Goal: Task Accomplishment & Management: Complete application form

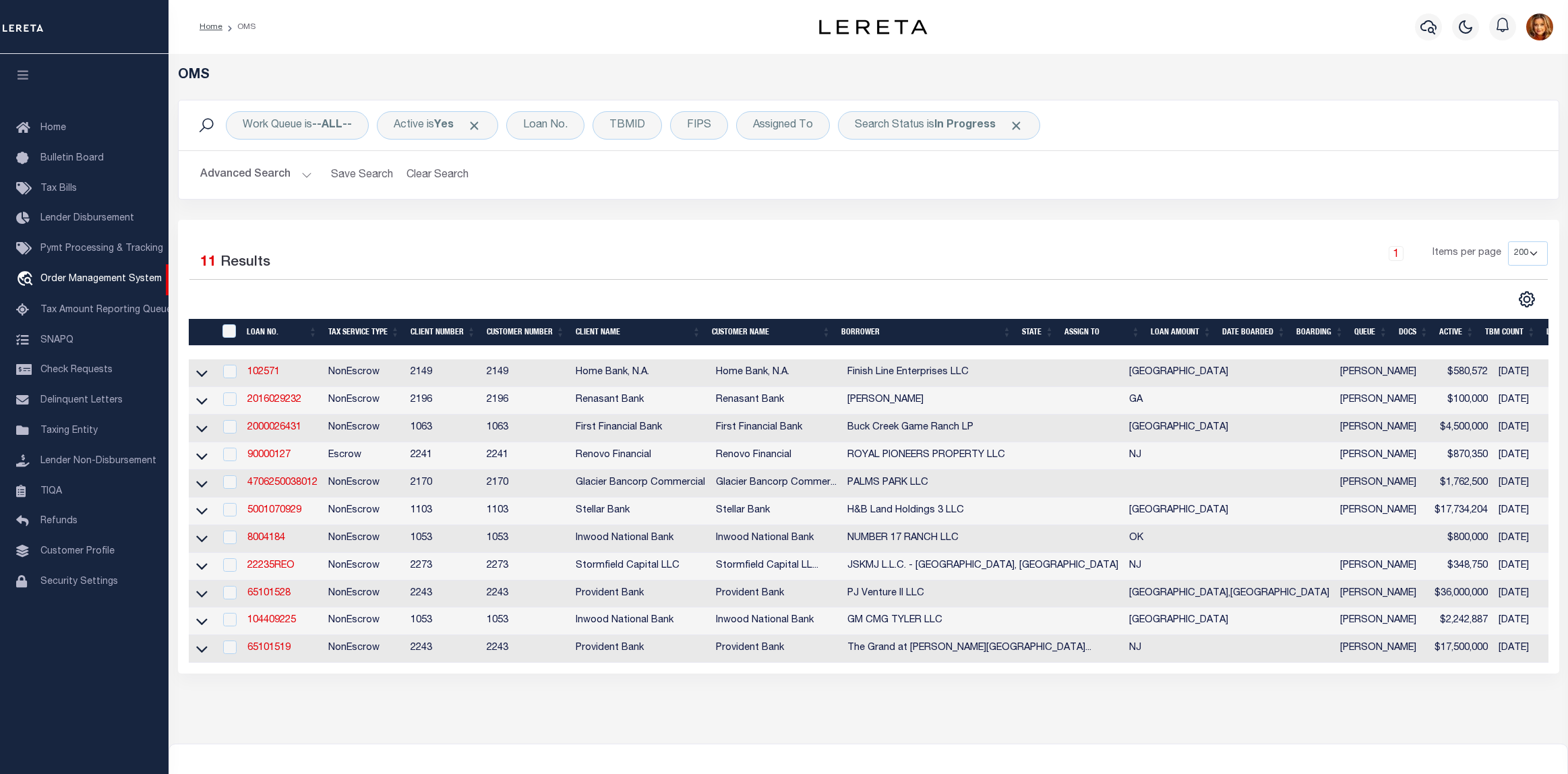
select select "200"
click at [549, 126] on div "Loan No." at bounding box center [545, 126] width 78 height 28
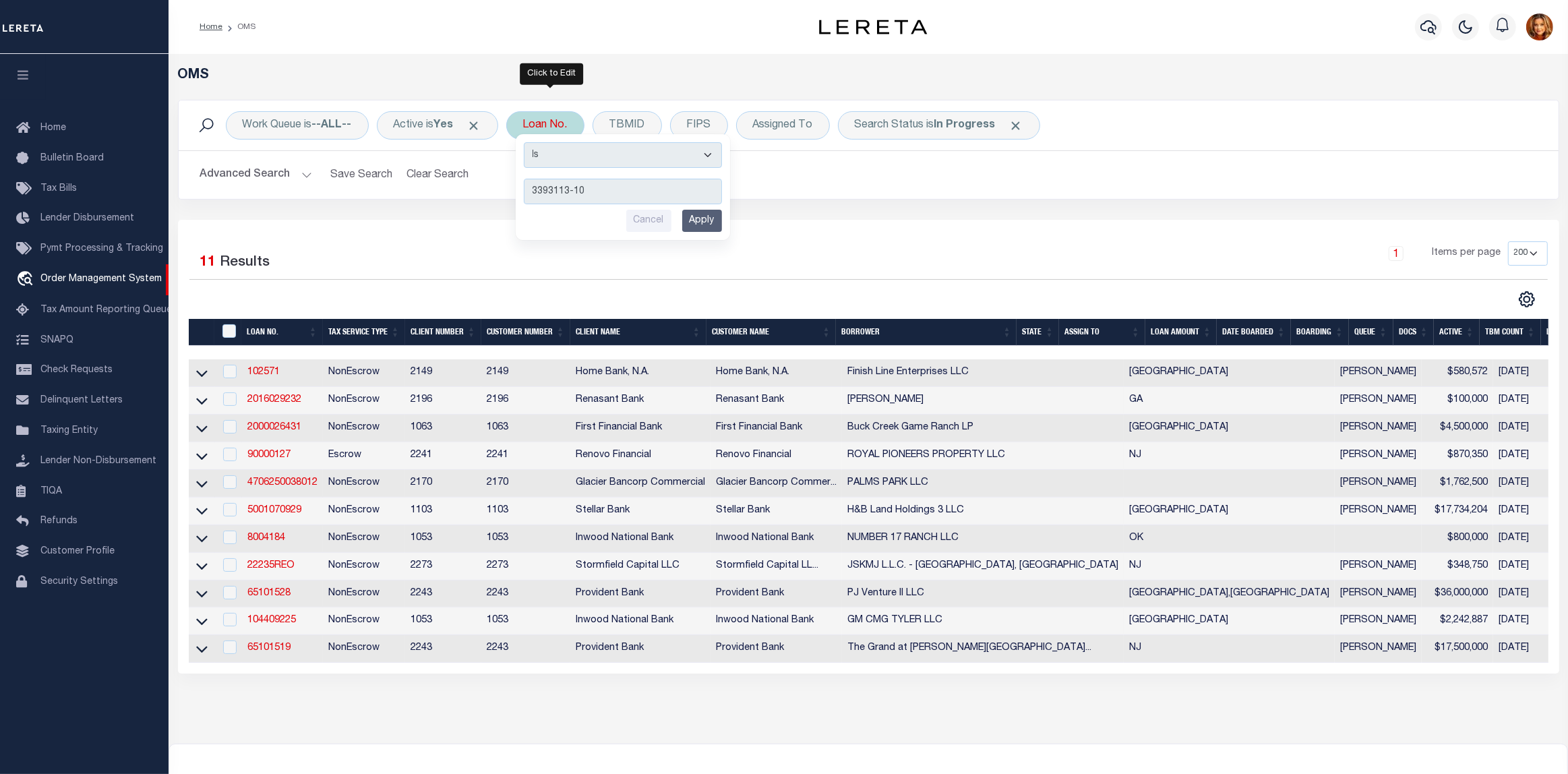
type input "3393113-108"
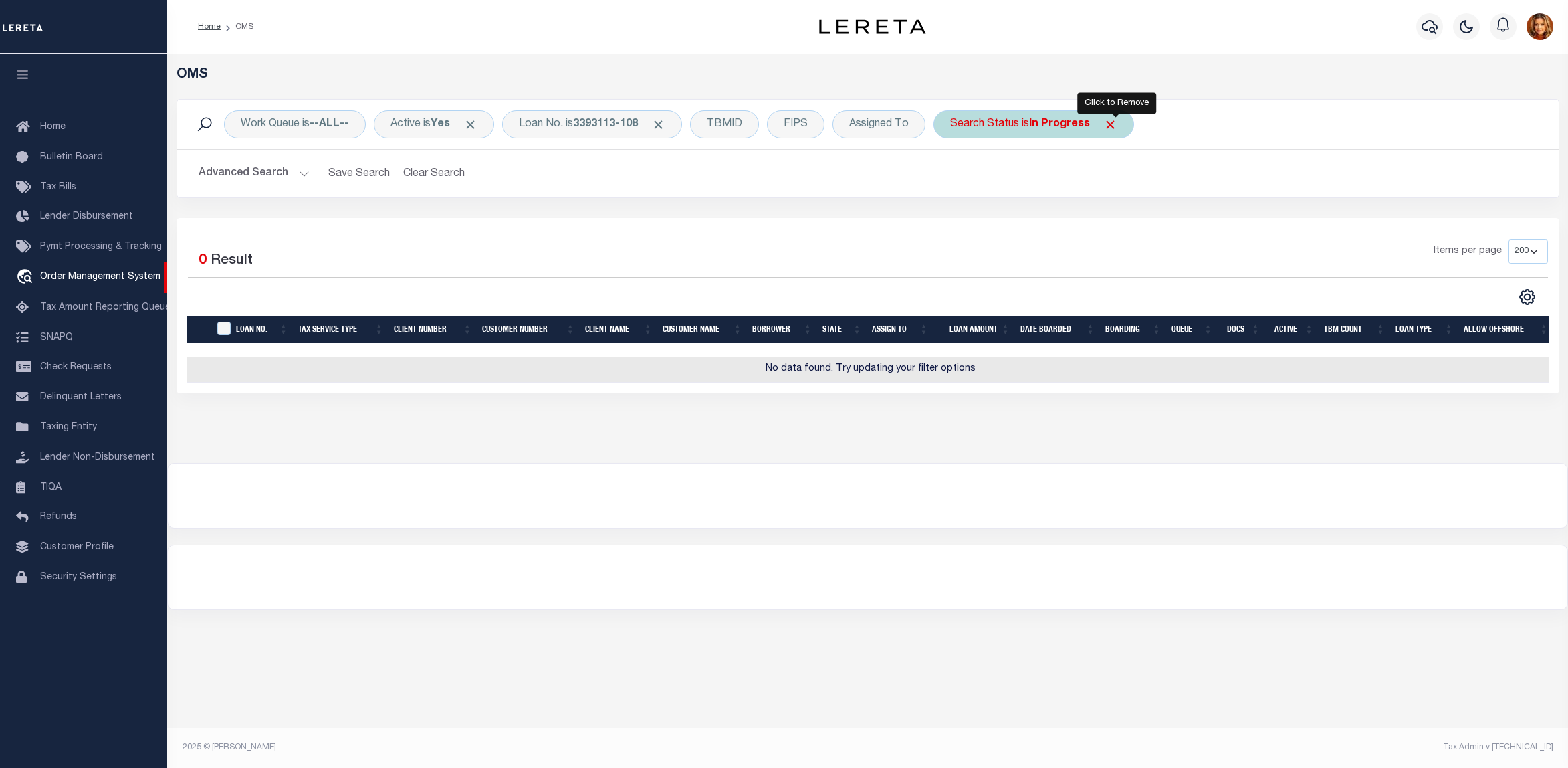
click at [1117, 124] on span "Click to Remove" at bounding box center [1110, 125] width 14 height 14
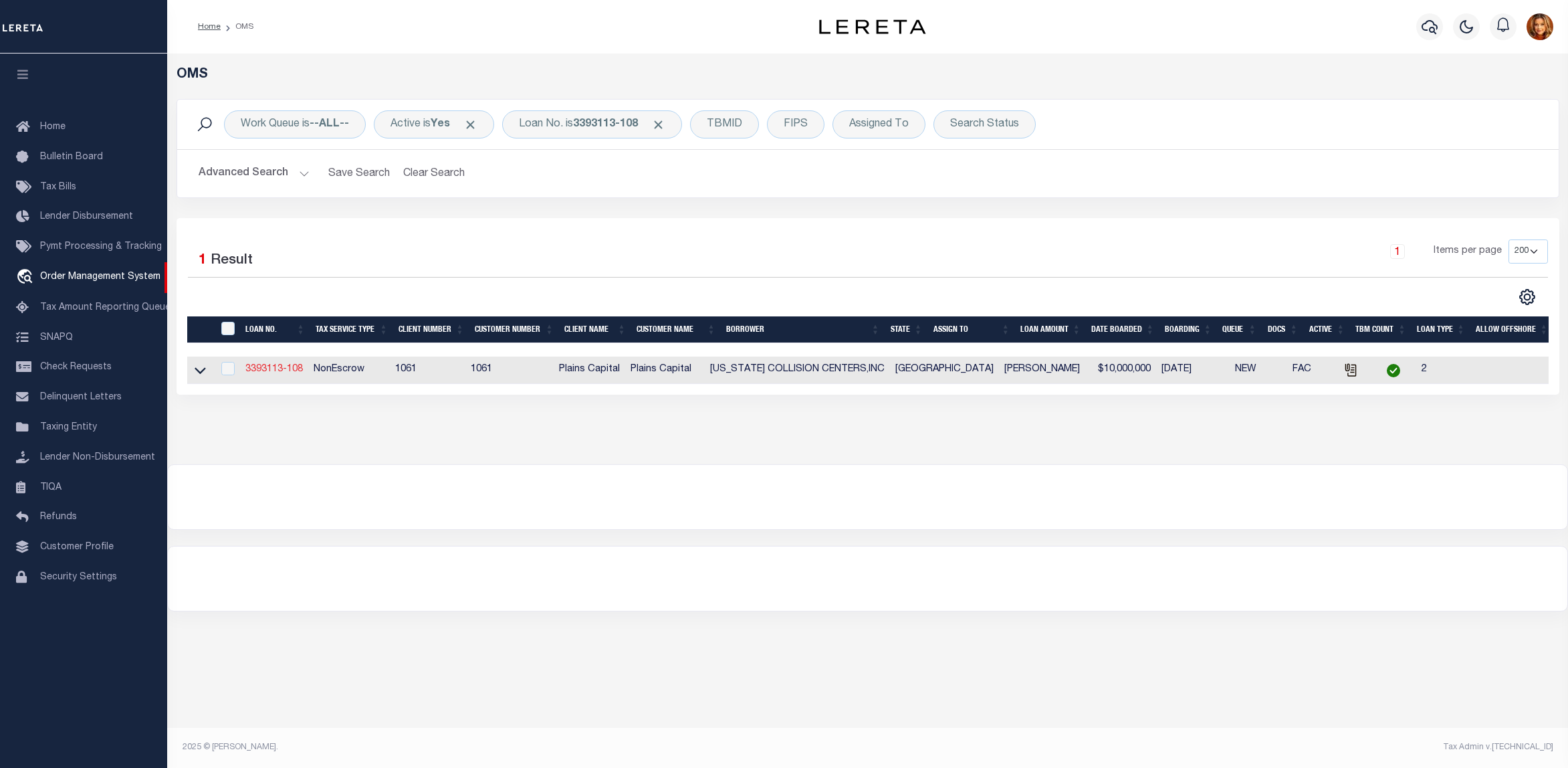
click at [261, 374] on link "3393113-108" at bounding box center [274, 369] width 57 height 9
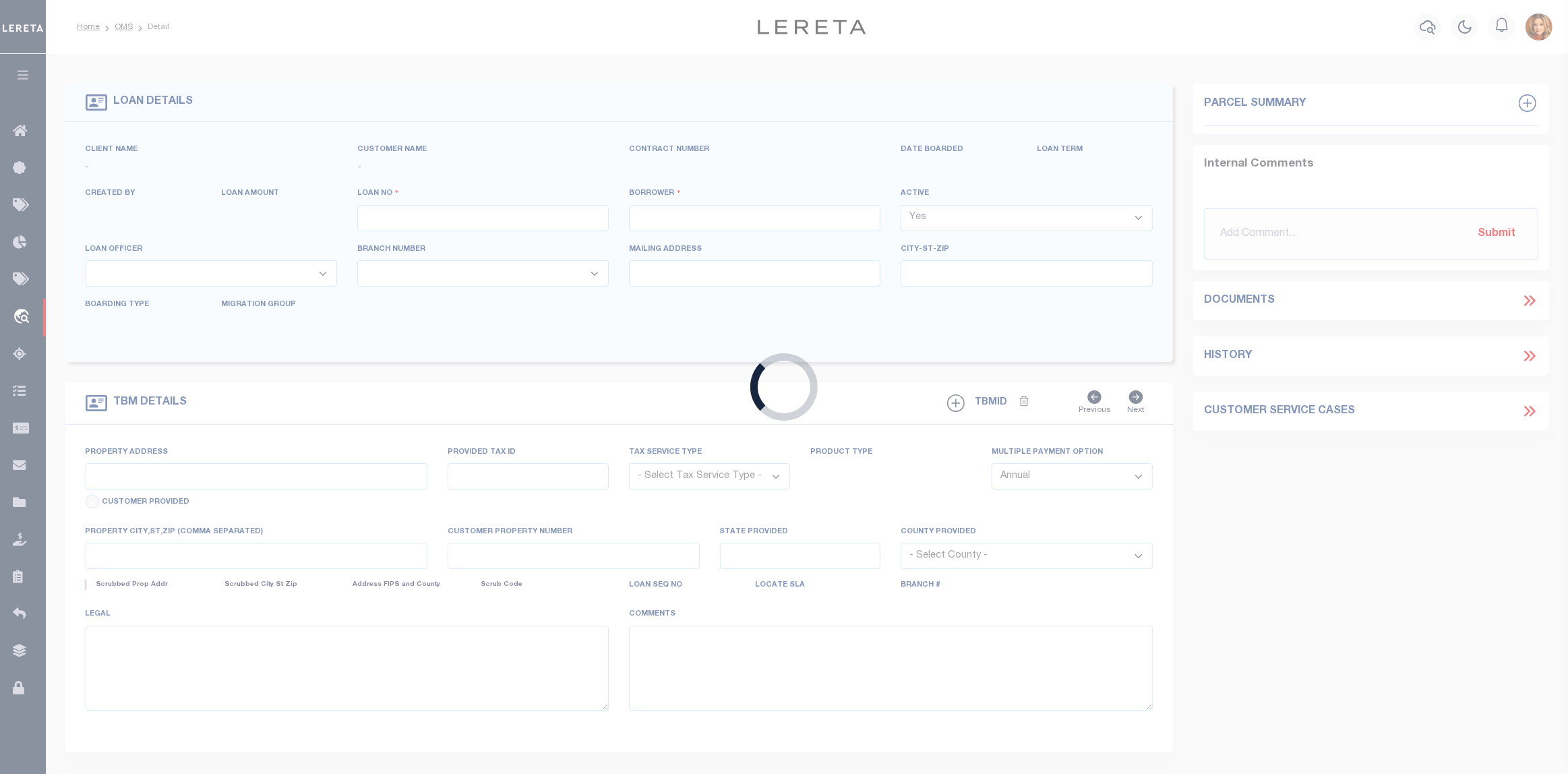
type input "3393113-108"
type input "[US_STATE] COLLISION CENTERS,INC"
select select
type input "[STREET_ADDRESS]"
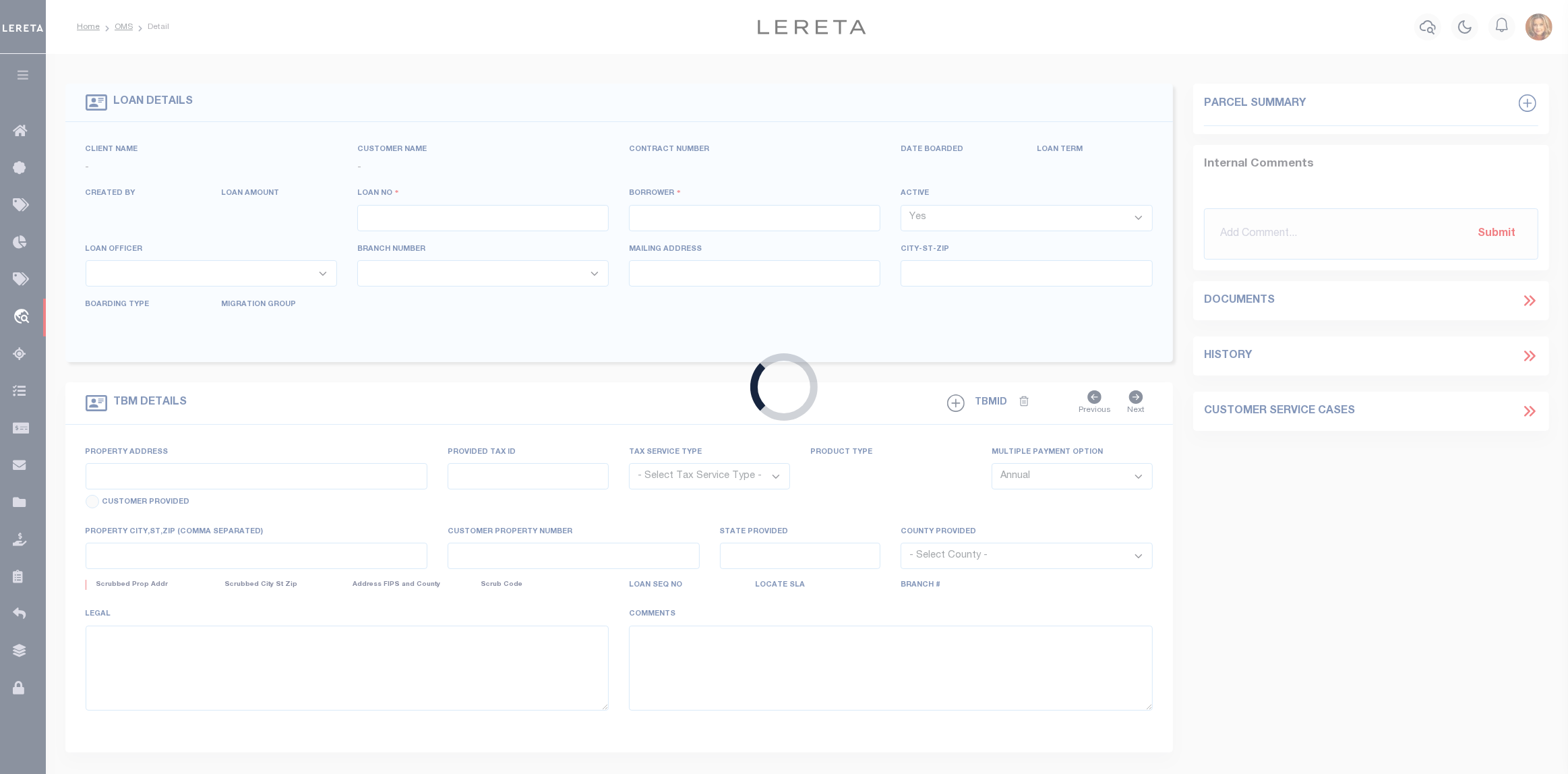
type input "PLANO TX 75075"
select select "300"
select select "NonEscrow"
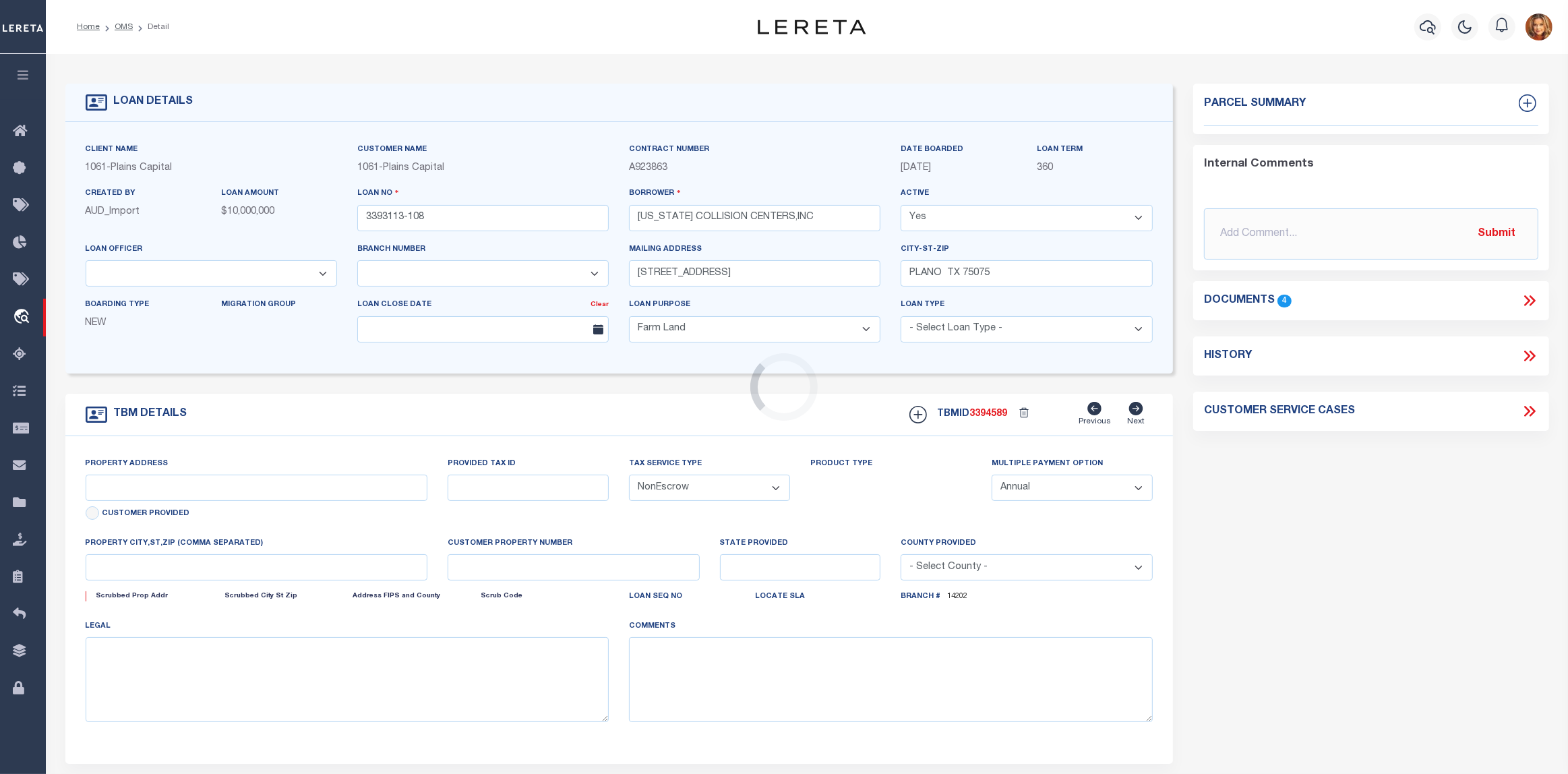
type input "[STREET_ADDRESS]"
select select
type input "WHITNEY TX 76692"
type input "[GEOGRAPHIC_DATA]"
type textarea "PARCEL 1 TR 1 244.63 AC TR, TR 2 1.08 AC"
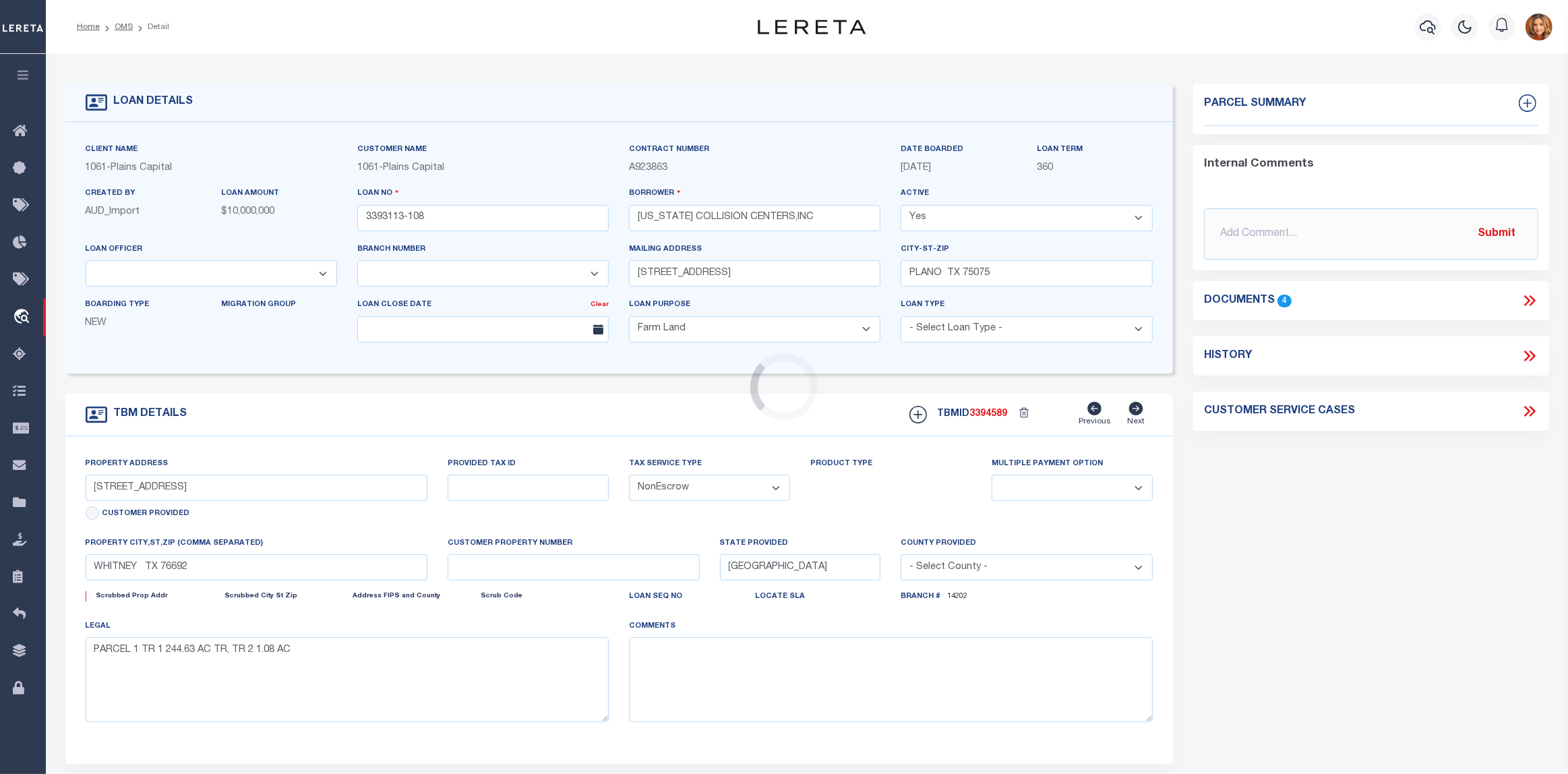
select select "3108"
select select "1411"
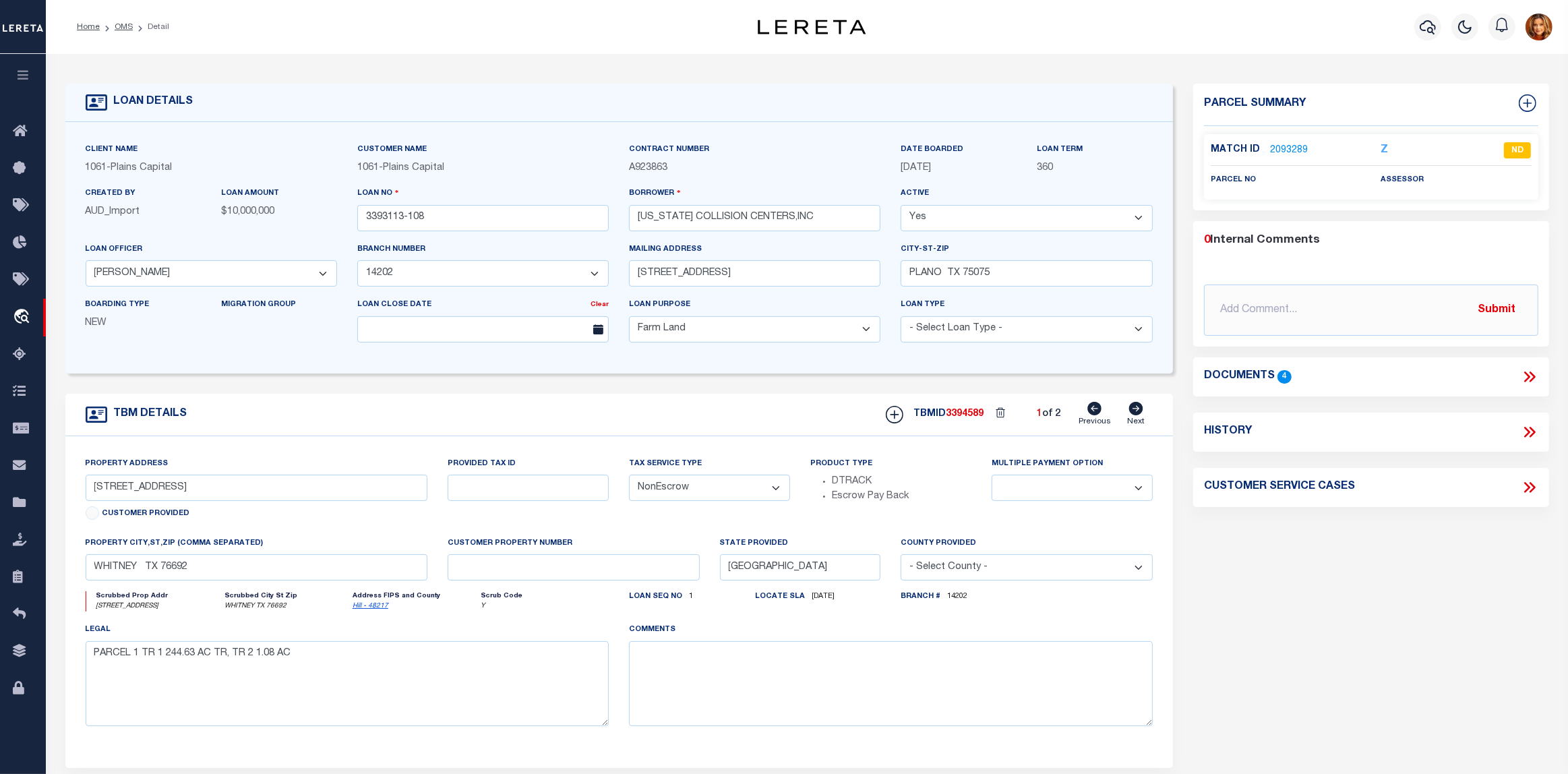
click at [1291, 147] on link "2093289" at bounding box center [1289, 150] width 38 height 14
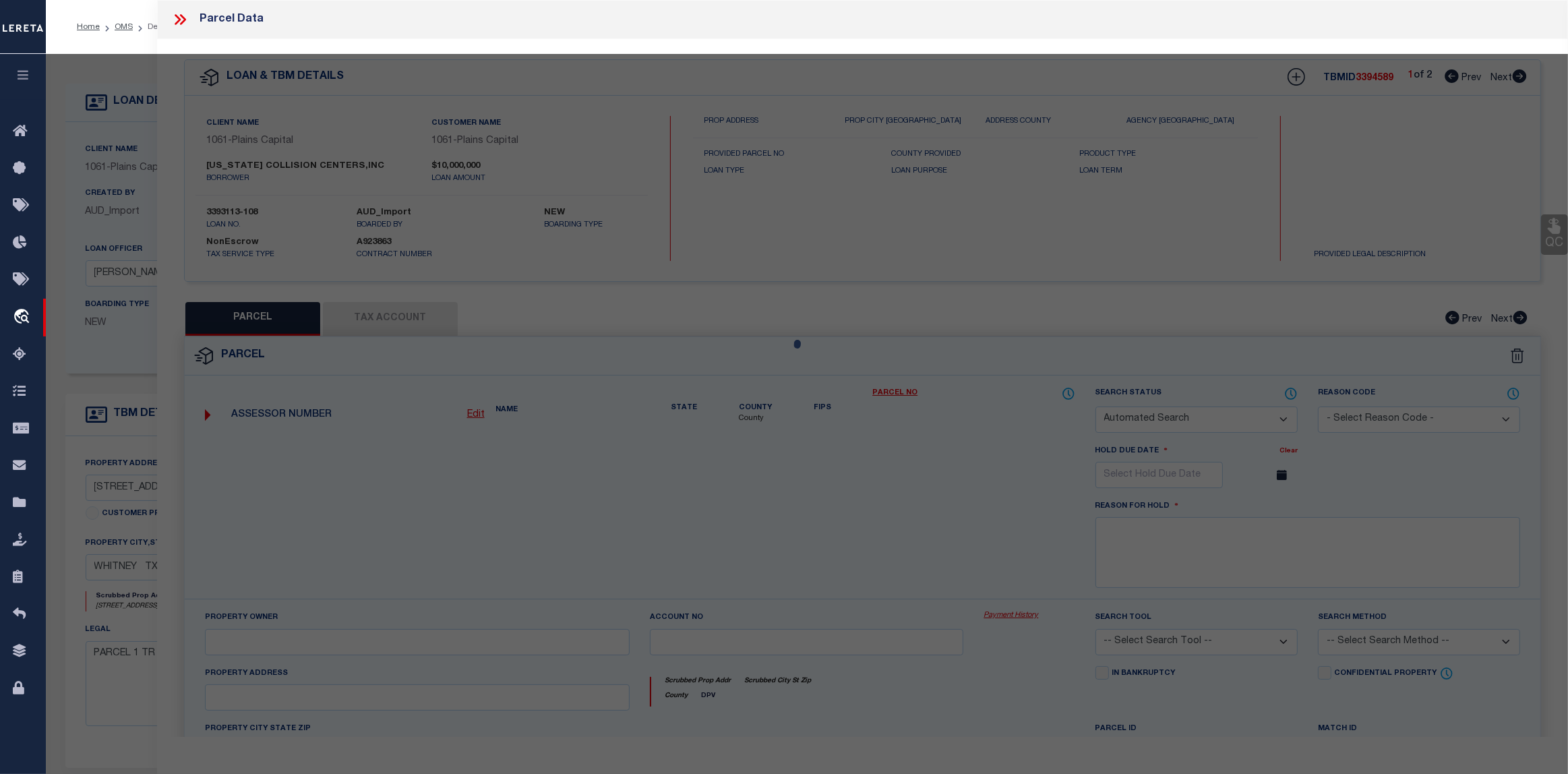
checkbox input "false"
select select "ND"
checkbox input "false"
type textarea "In the provided legal document, for parcel1 & 2 no m&b available, we need legal…"
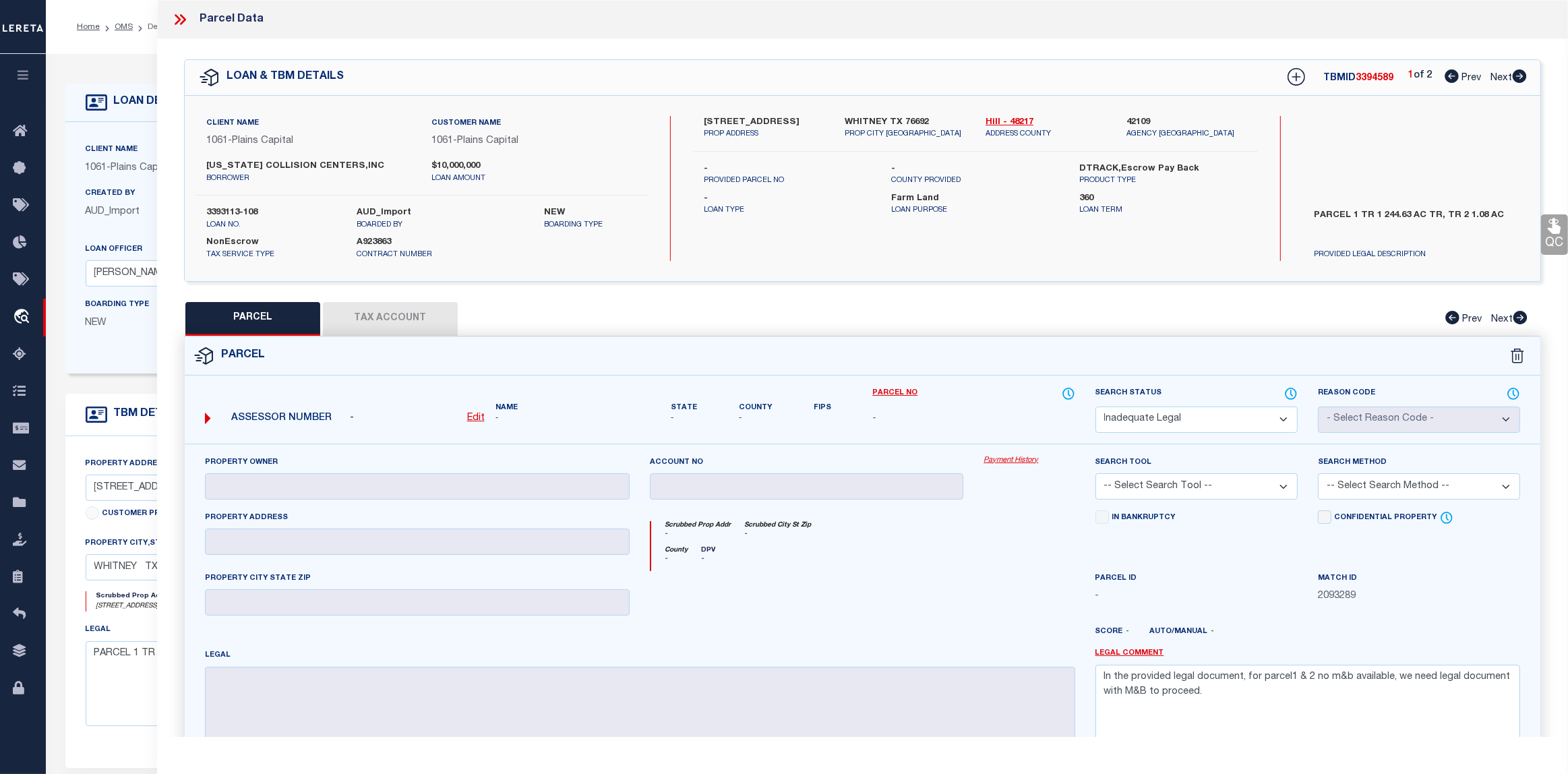
click at [1286, 413] on select "Automated Search Bad Parcel Complete Duplicate Parcel High Dollar Reporting In …" at bounding box center [1196, 420] width 202 height 26
select select "RD"
click at [1095, 406] on select "Automated Search Bad Parcel Complete Duplicate Parcel High Dollar Reporting In …" at bounding box center [1196, 420] width 202 height 26
click at [1037, 677] on div "Property Owner Account no Payment History Search Tool -- Select Search Tool -- …" at bounding box center [862, 609] width 1335 height 308
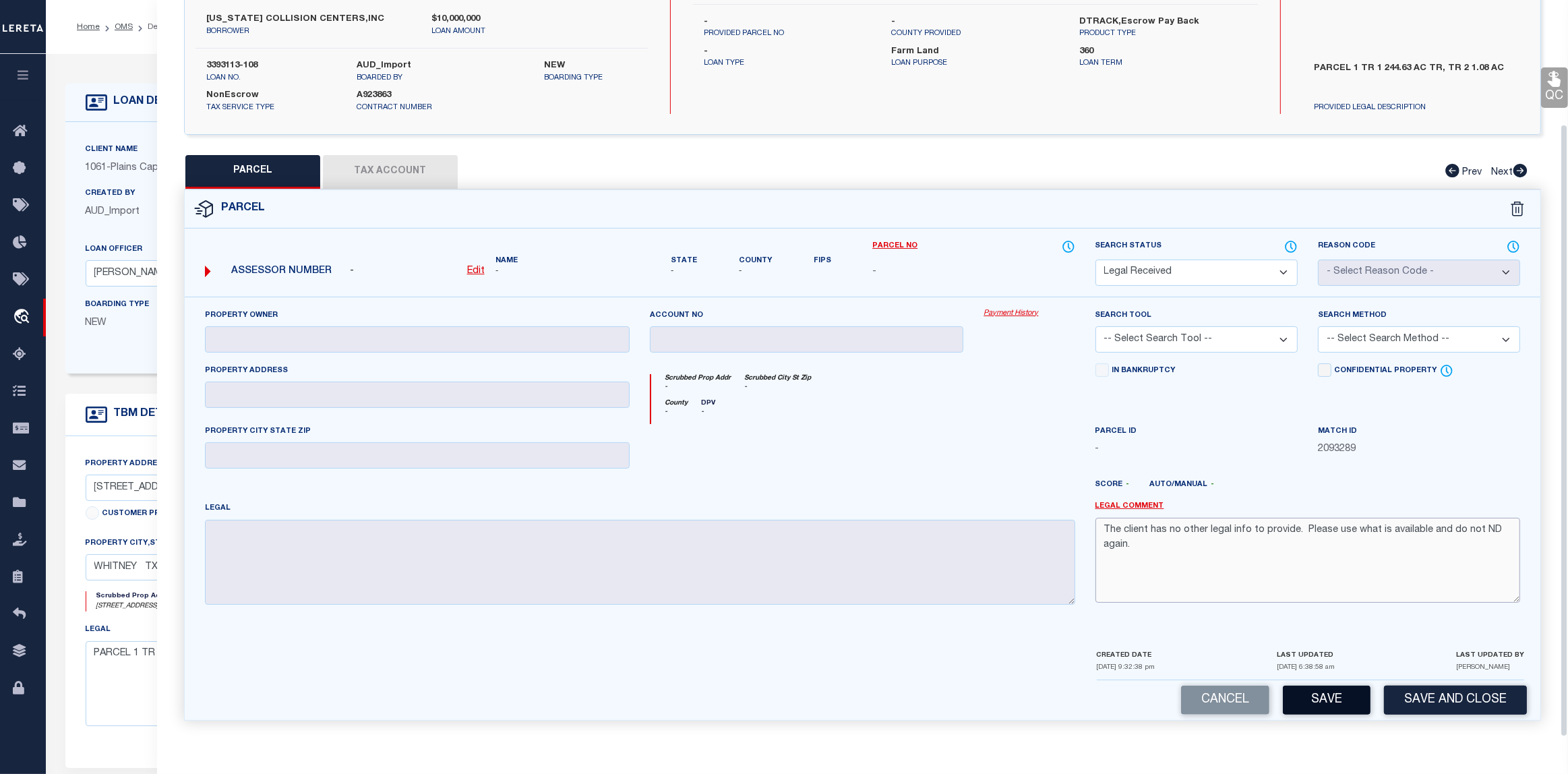
type textarea "The client has no other legal info to provide. Please use what is available and…"
click at [1325, 699] on button "Save" at bounding box center [1327, 700] width 88 height 29
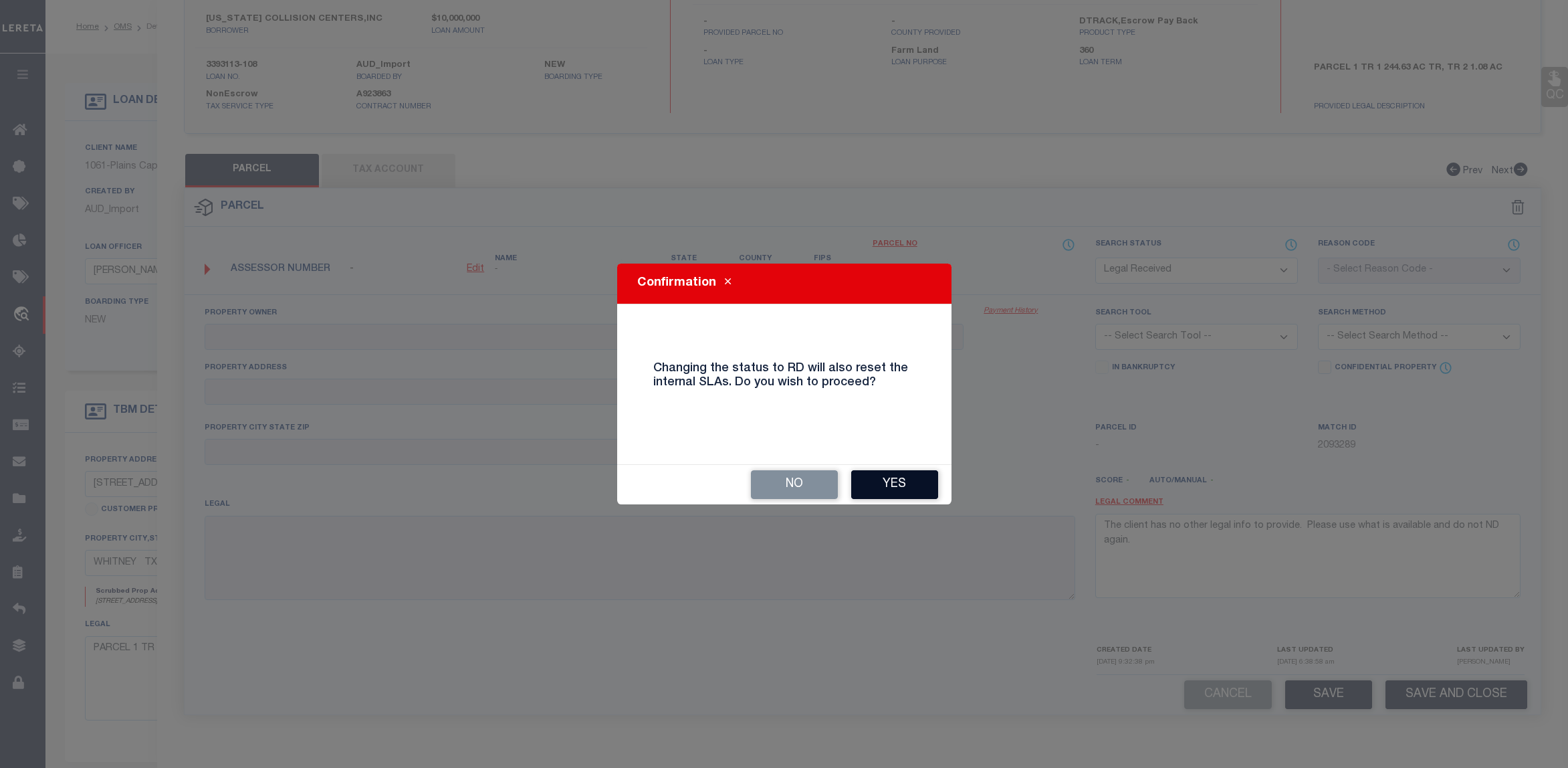
click at [892, 487] on button "Yes" at bounding box center [895, 484] width 87 height 29
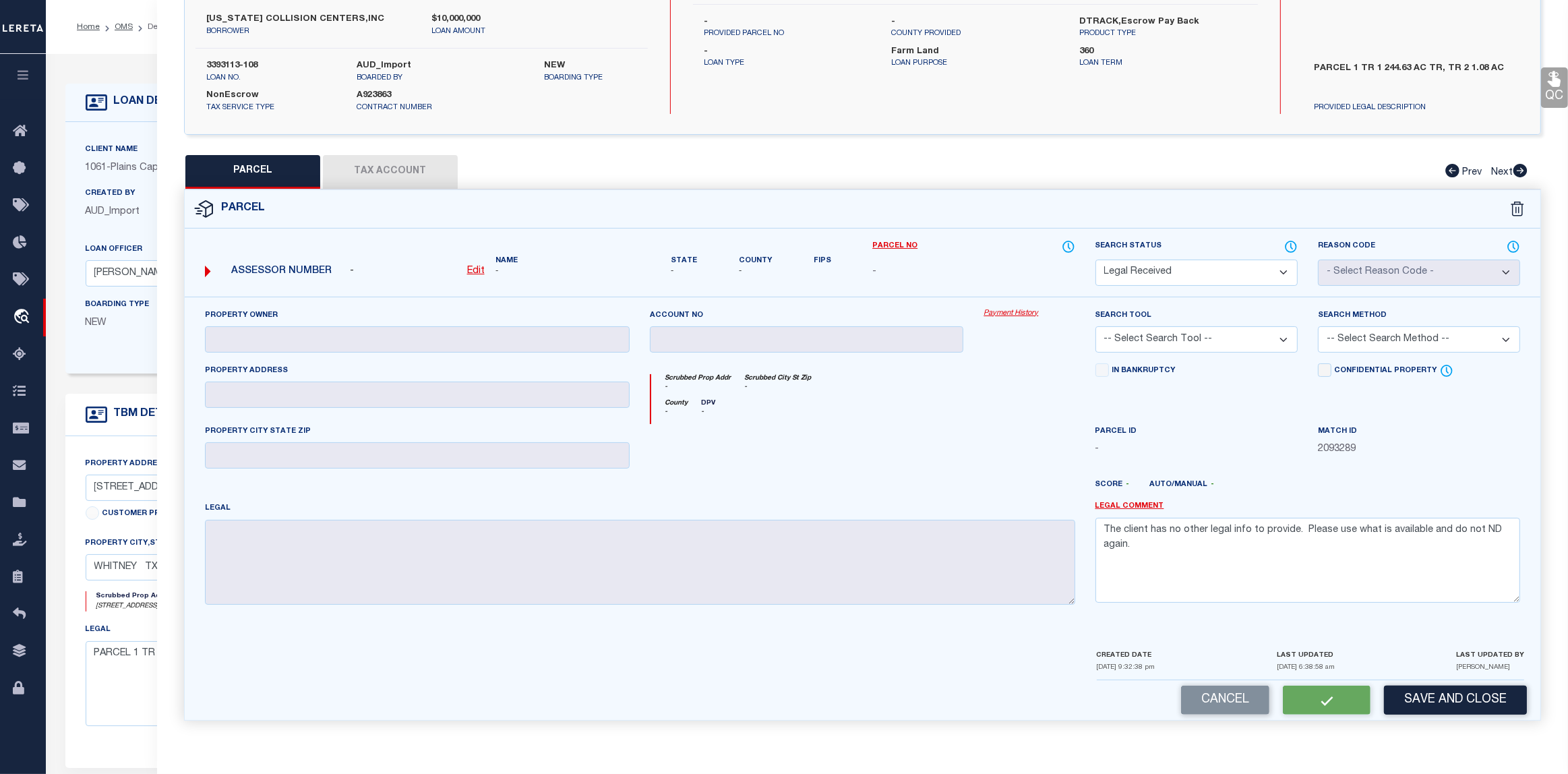
select select "AS"
checkbox input "false"
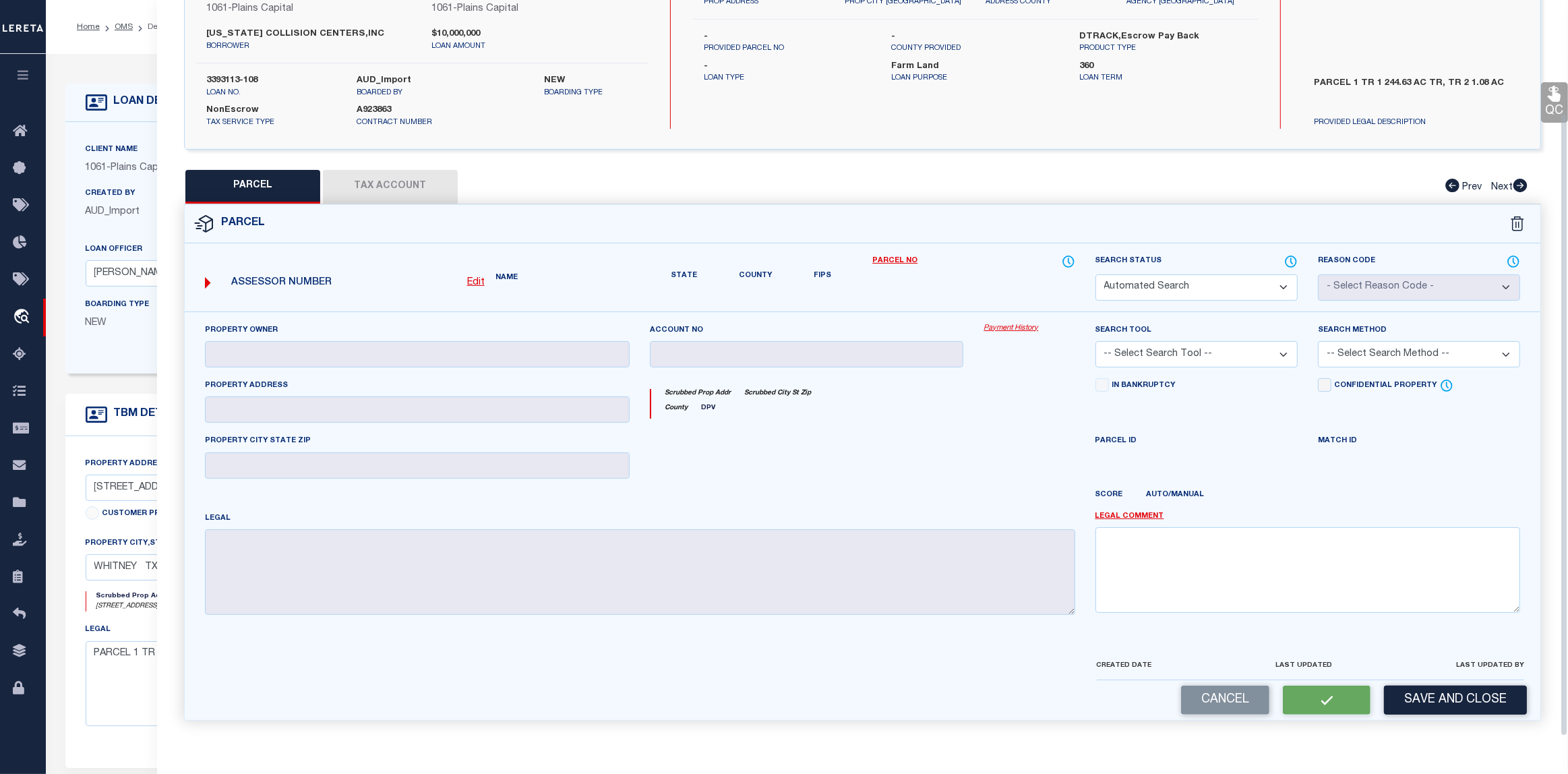
select select "RD"
checkbox input "false"
type textarea "The client has no other legal info to provide. Please use what is available and…"
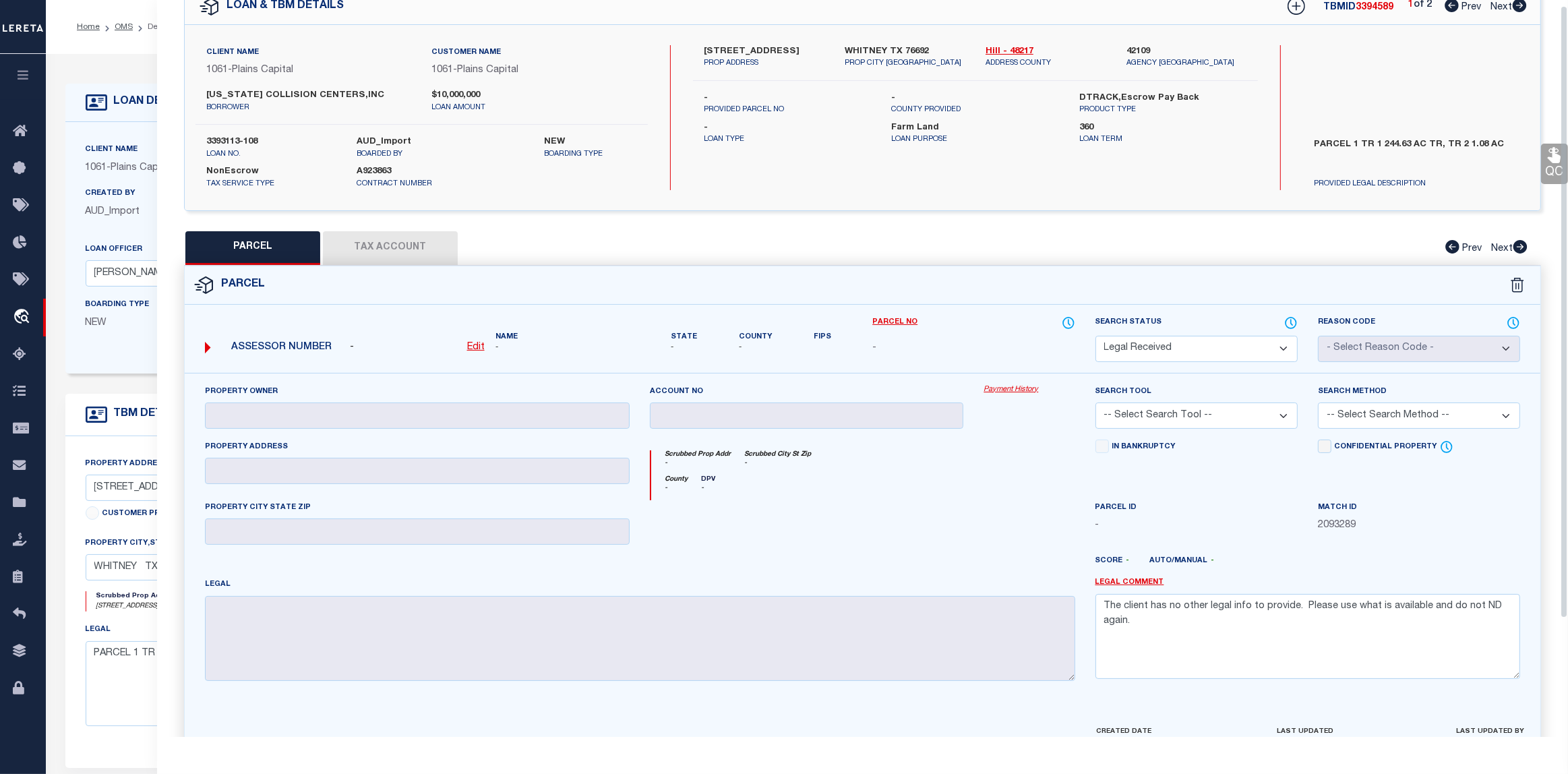
scroll to position [0, 0]
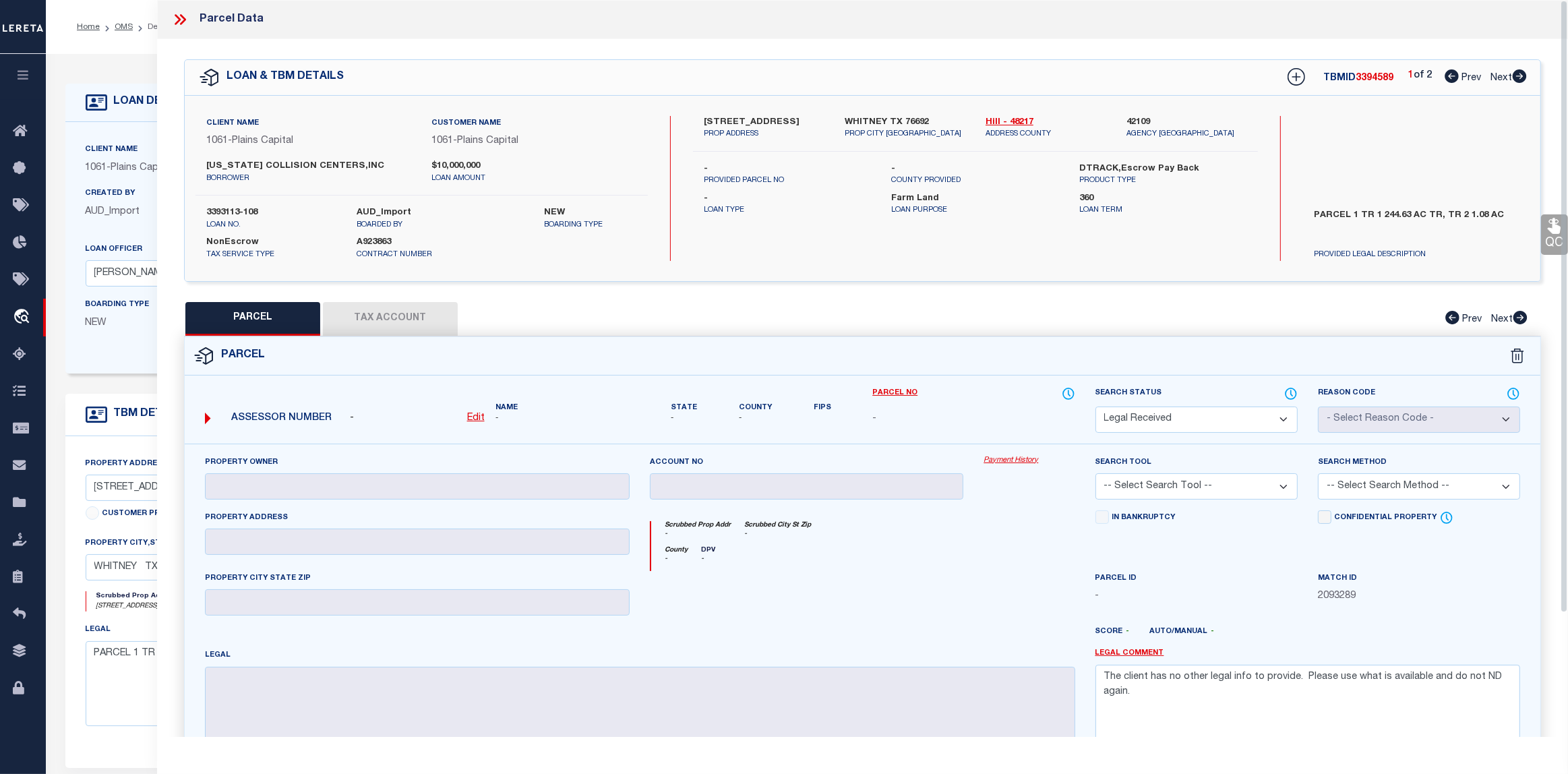
click at [1501, 75] on span "Next" at bounding box center [1501, 78] width 21 height 9
select select "AS"
checkbox input "false"
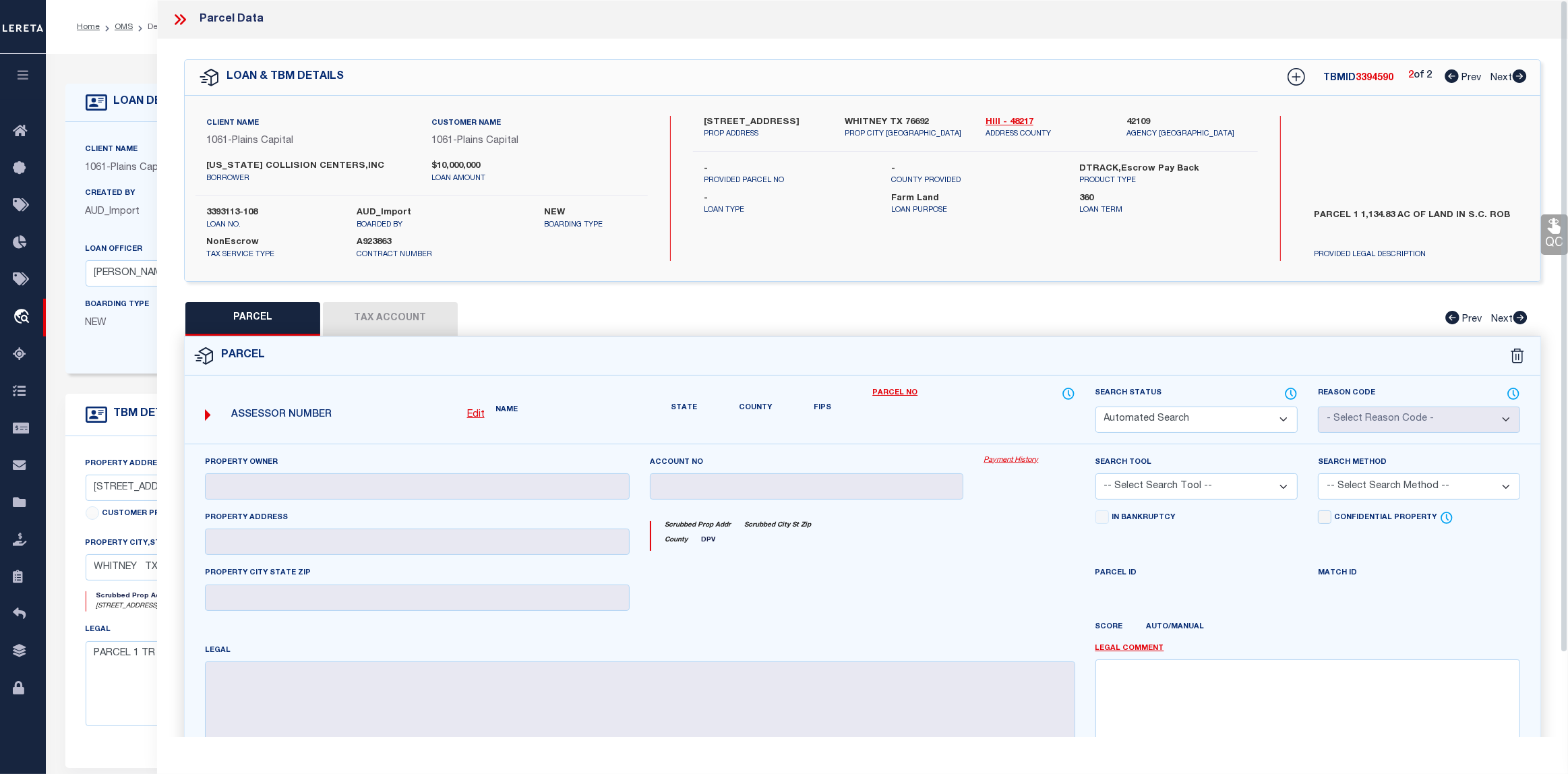
select select "ND"
checkbox input "false"
type textarea "In the provided legal document, for parcel1 & 2 no m&b available, we need legal…"
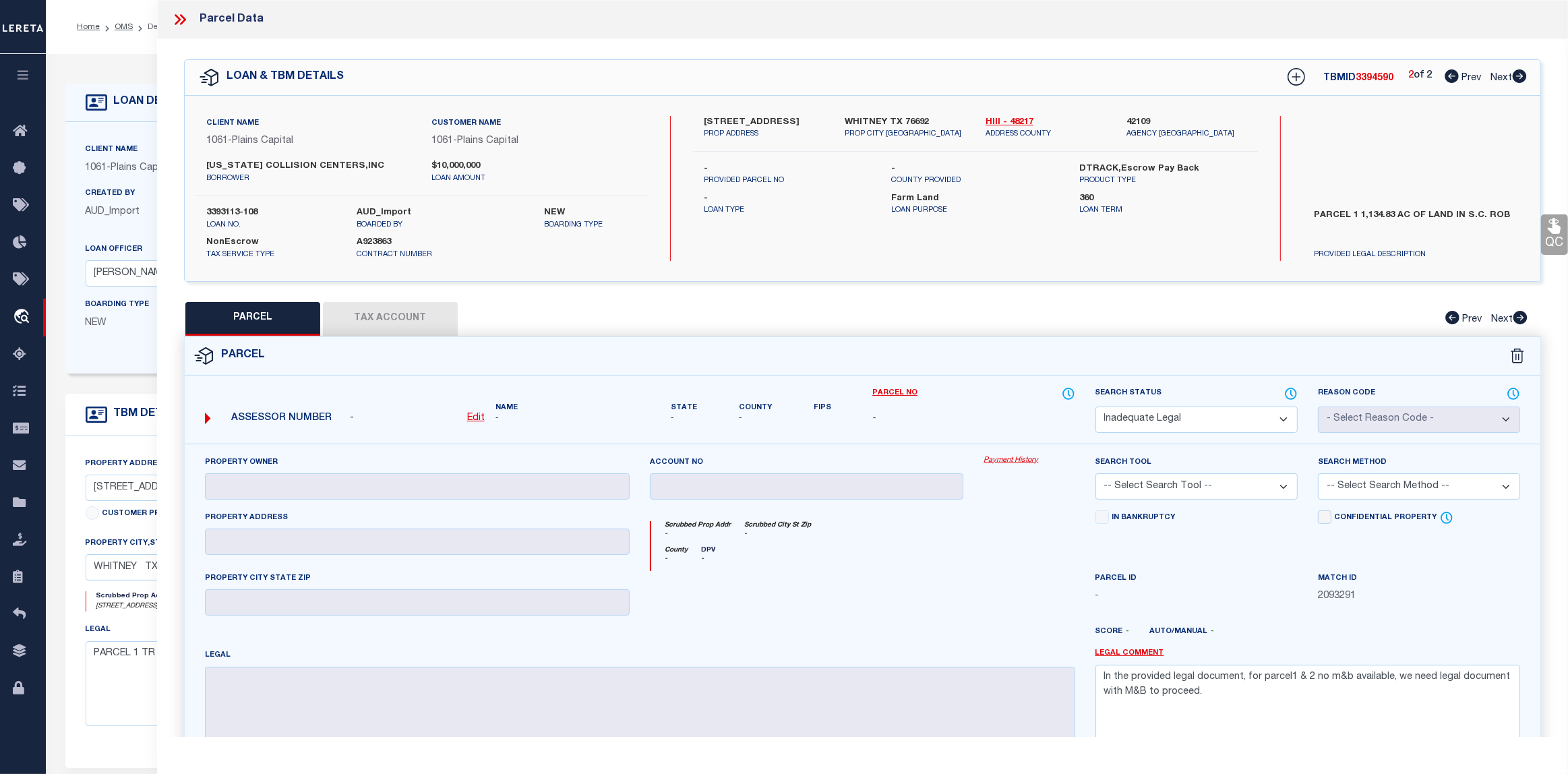
click at [1279, 416] on select "Automated Search Bad Parcel Complete Duplicate Parcel High Dollar Reporting In …" at bounding box center [1196, 420] width 202 height 26
select select "RD"
click at [1095, 406] on select "Automated Search Bad Parcel Complete Duplicate Parcel High Dollar Reporting In …" at bounding box center [1196, 420] width 202 height 26
drag, startPoint x: 1205, startPoint y: 698, endPoint x: 1041, endPoint y: 661, distance: 168.1
click at [1041, 661] on div "Property Owner Account no Payment History Search Tool -- Select Search Tool -- …" at bounding box center [862, 609] width 1335 height 308
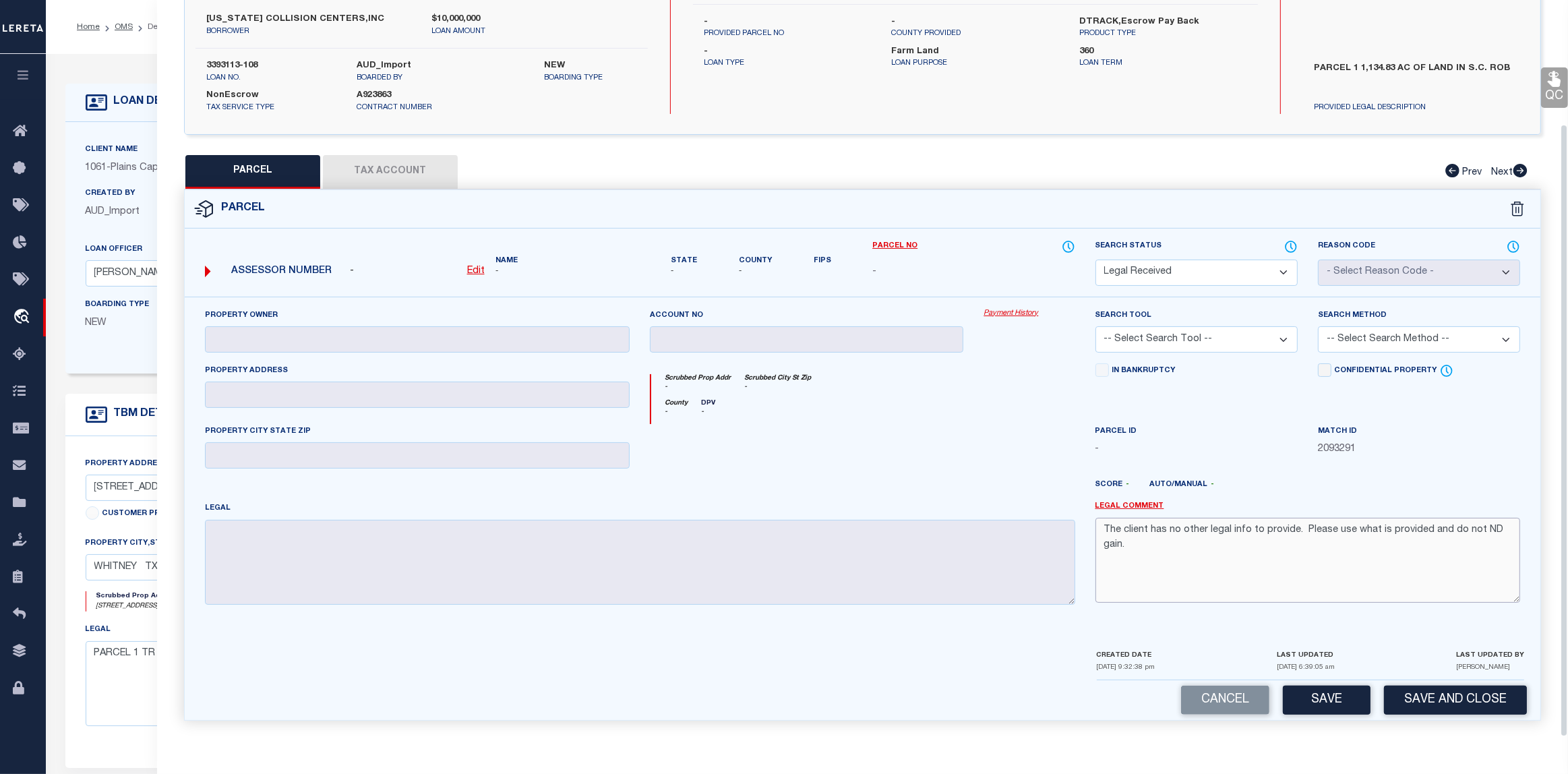
scroll to position [253, 0]
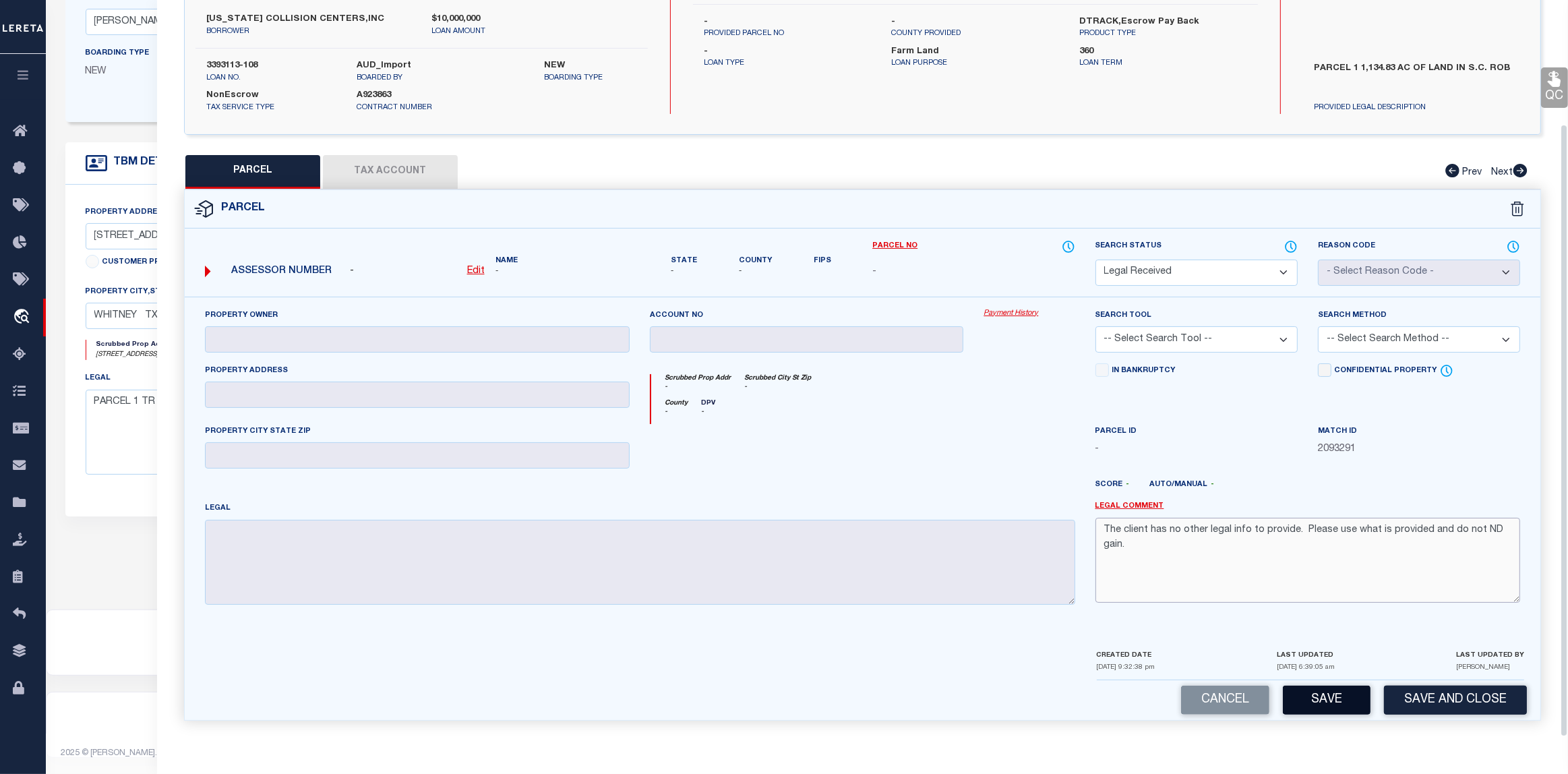
type textarea "The client has no other legal info to provide. Please use what is provided and …"
click at [1312, 700] on button "Save" at bounding box center [1327, 700] width 88 height 29
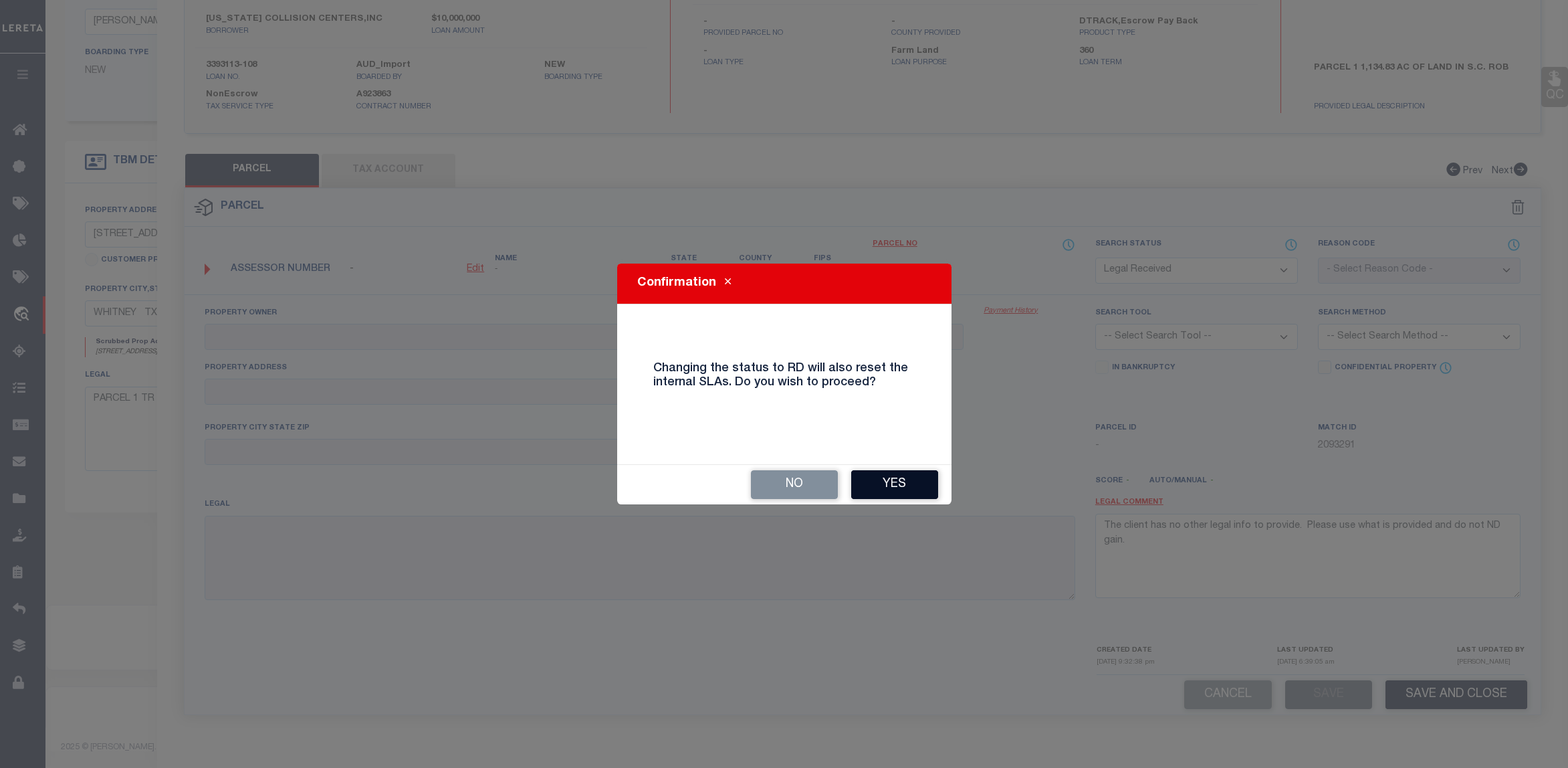
click at [878, 482] on button "Yes" at bounding box center [895, 484] width 87 height 29
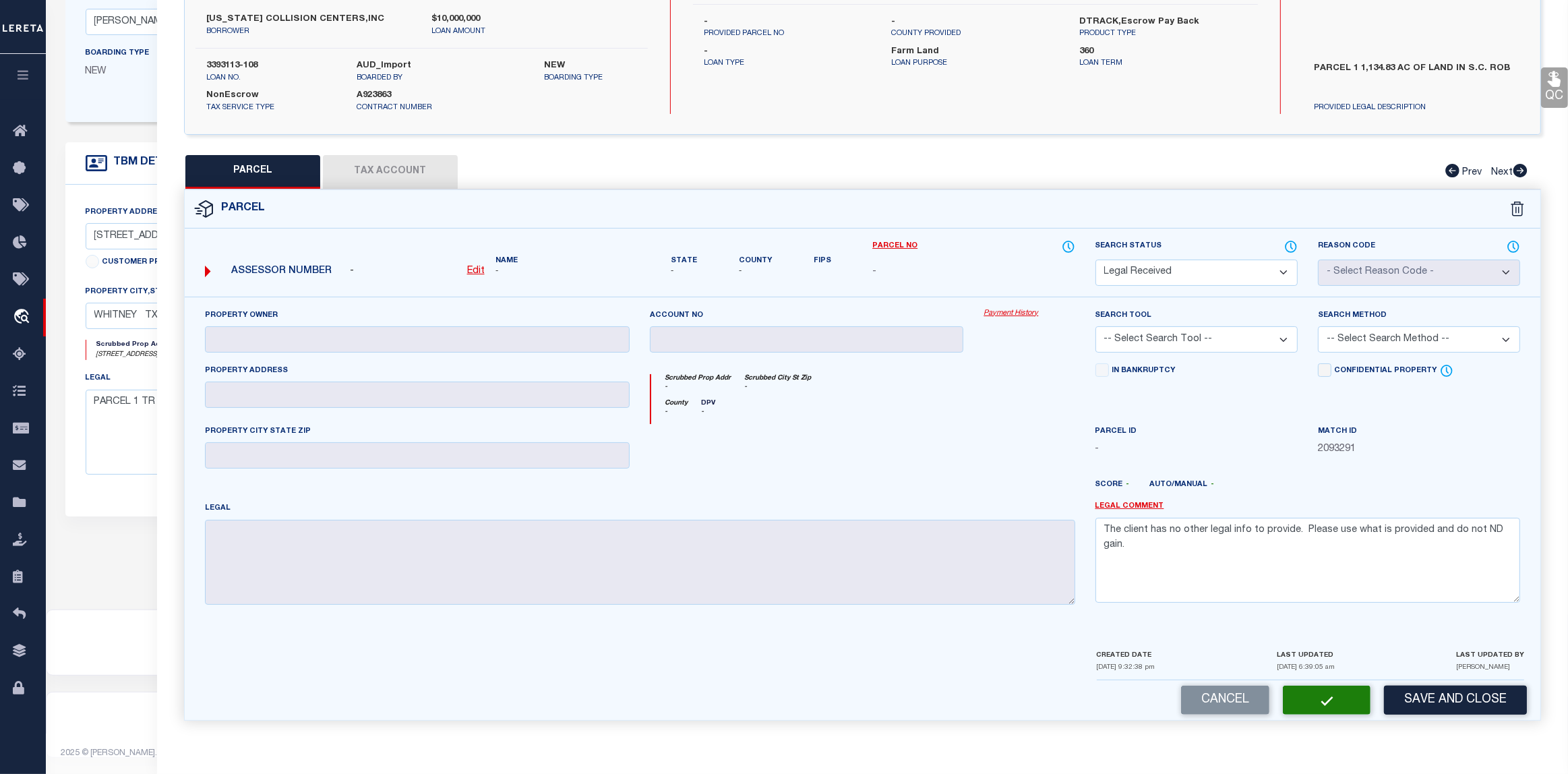
select select "AS"
checkbox input "false"
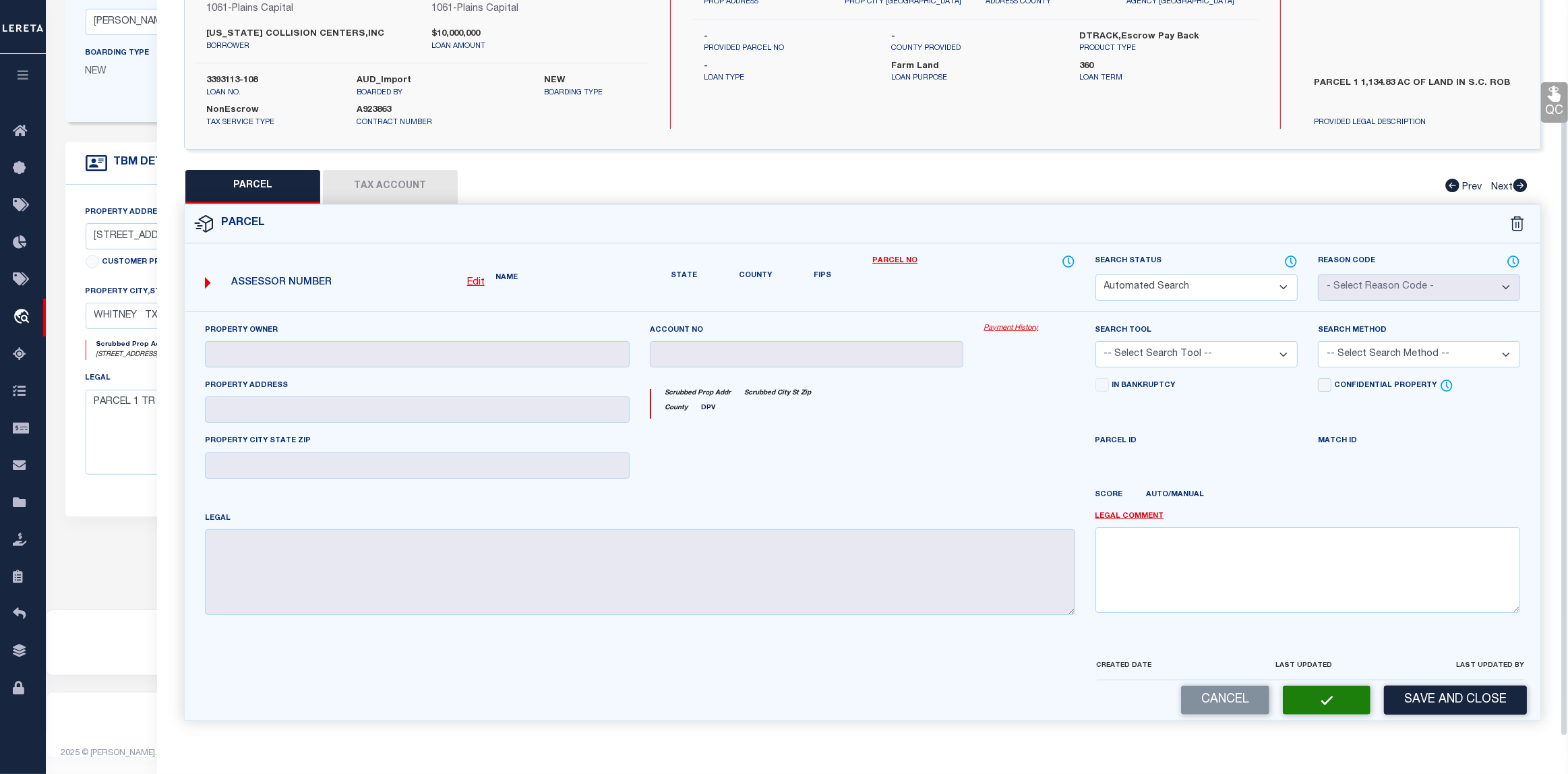
select select "RD"
checkbox input "false"
type textarea "The client has no other legal info to provide. Please use what is provided and …"
